Goal: Navigation & Orientation: Find specific page/section

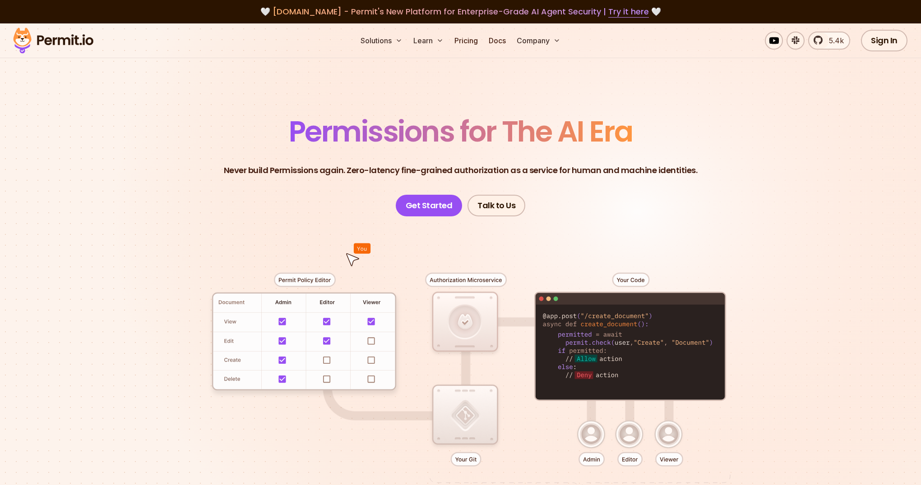
click at [358, 167] on p "Never build Permissions again. Zero-latency fine-grained authorization as a ser…" at bounding box center [461, 170] width 474 height 13
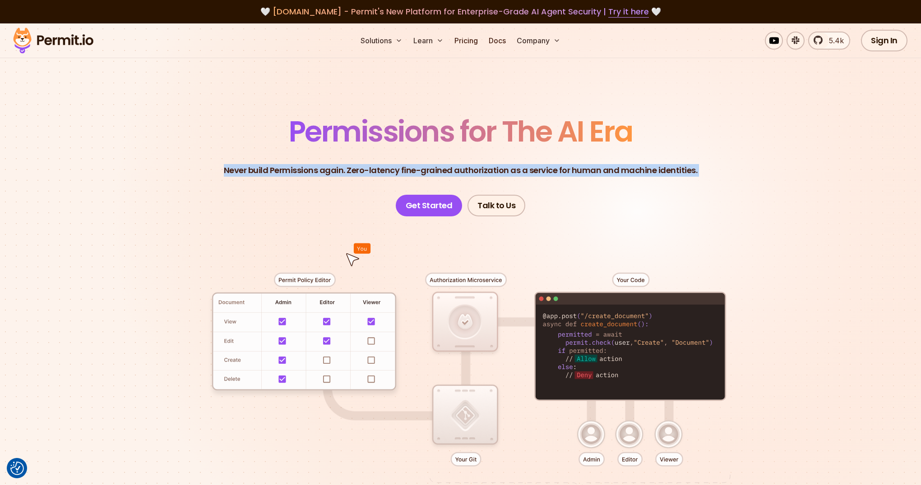
click at [358, 167] on p "Never build Permissions again. Zero-latency fine-grained authorization as a ser…" at bounding box center [461, 170] width 474 height 13
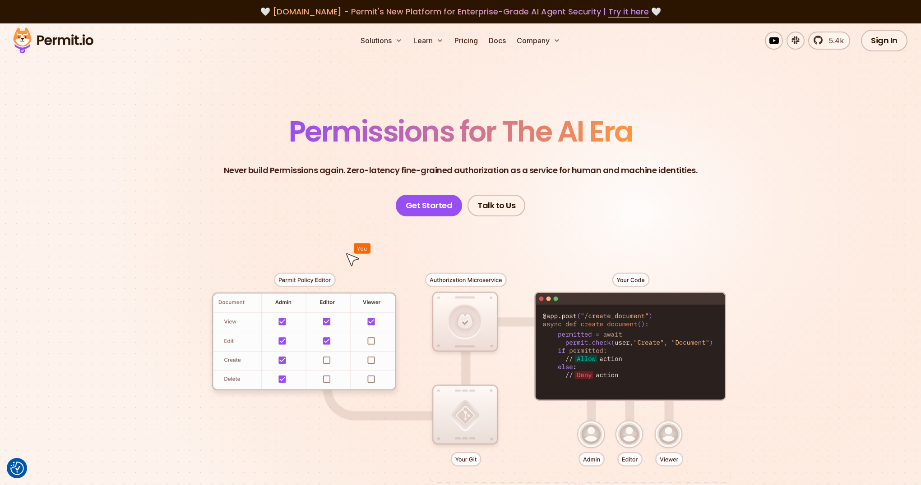
click at [347, 175] on p "Never build Permissions again. Zero-latency fine-grained authorization as a ser…" at bounding box center [461, 170] width 474 height 13
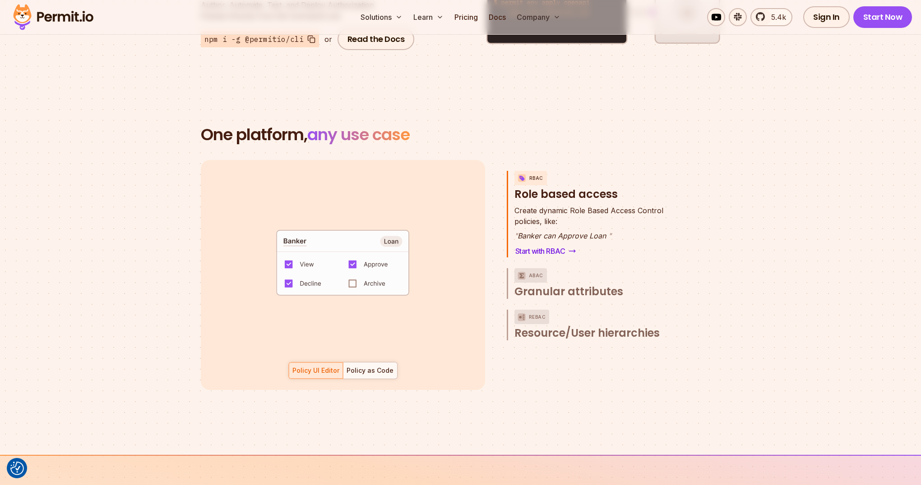
scroll to position [1358, 0]
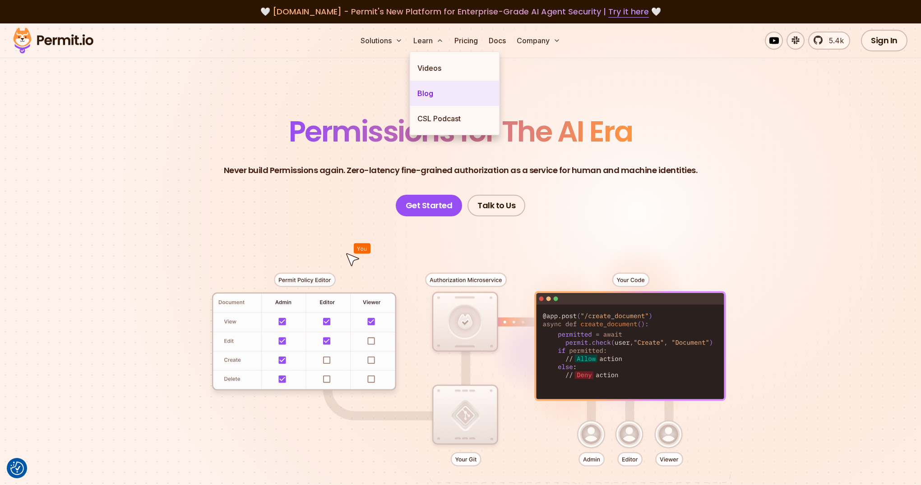
click at [429, 96] on link "Blog" at bounding box center [454, 93] width 89 height 25
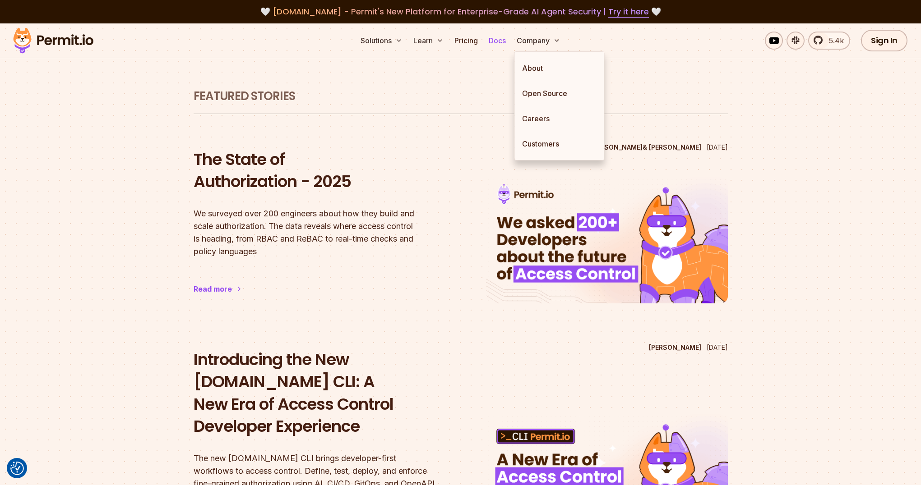
click at [490, 40] on link "Docs" at bounding box center [497, 41] width 24 height 18
